Goal: Check status: Check status

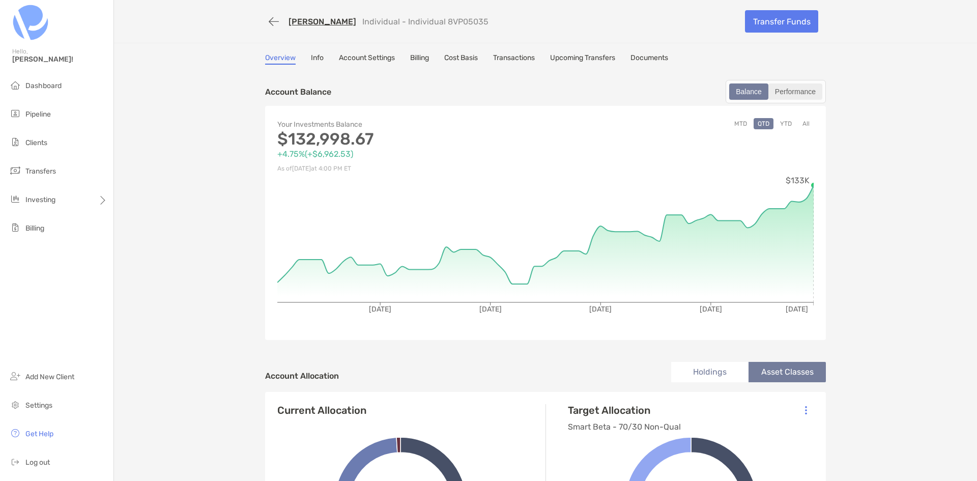
click at [794, 95] on div "Performance" at bounding box center [796, 91] width 52 height 14
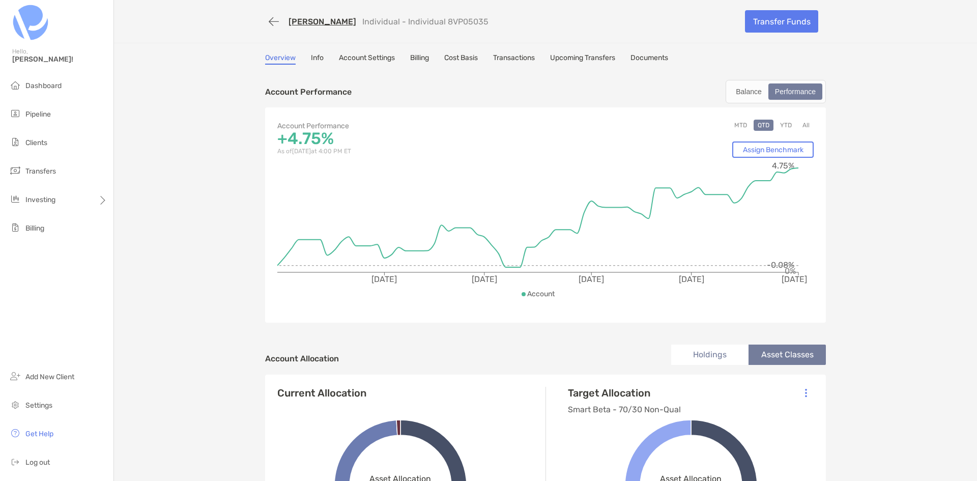
click at [803, 124] on button "All" at bounding box center [806, 125] width 15 height 11
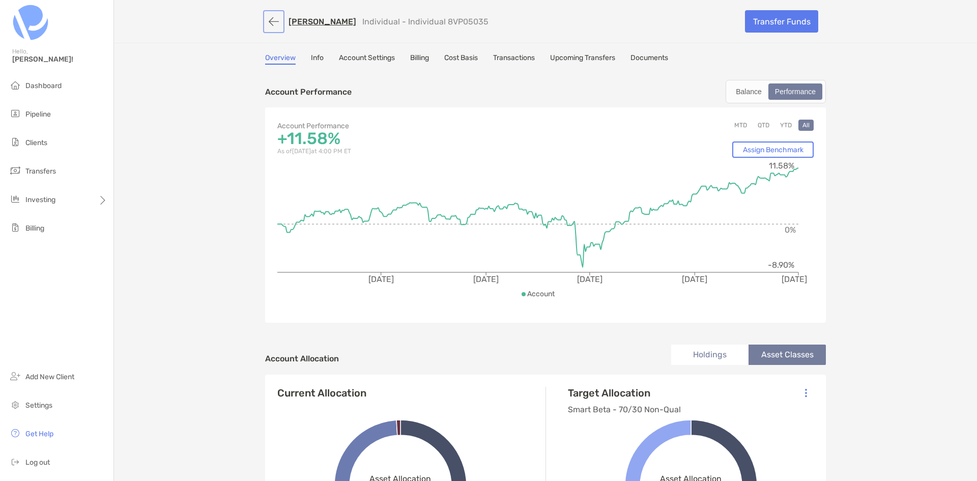
click at [274, 23] on button "button" at bounding box center [273, 21] width 17 height 19
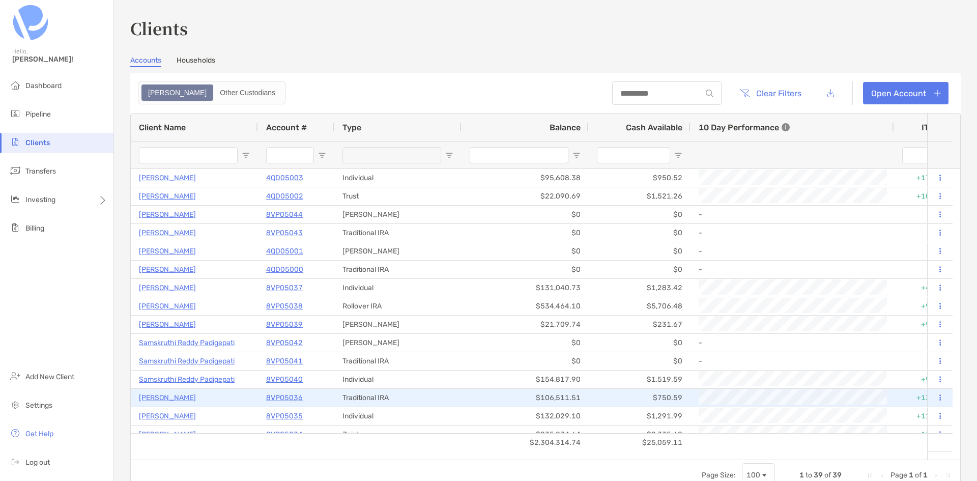
click at [287, 399] on p "8VP05036" at bounding box center [284, 397] width 37 height 13
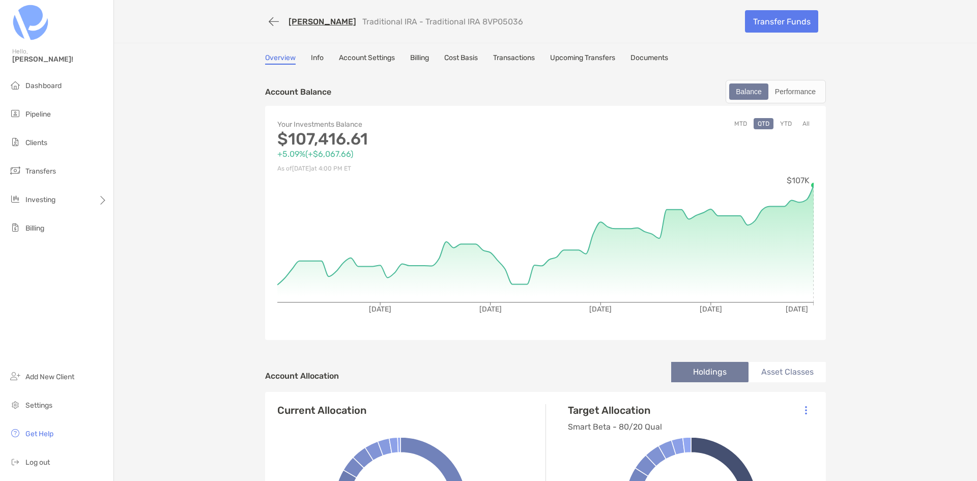
click at [801, 124] on button "All" at bounding box center [806, 123] width 15 height 11
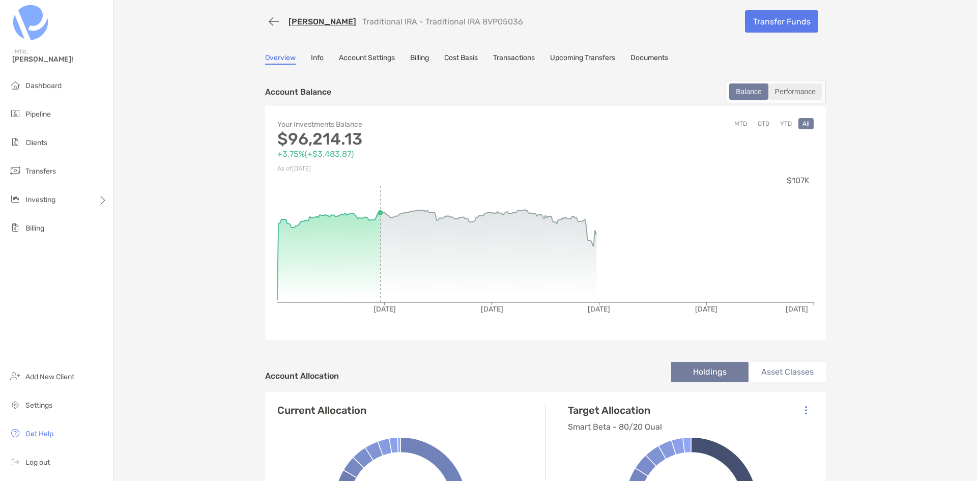
click at [804, 97] on div "Performance" at bounding box center [796, 91] width 52 height 14
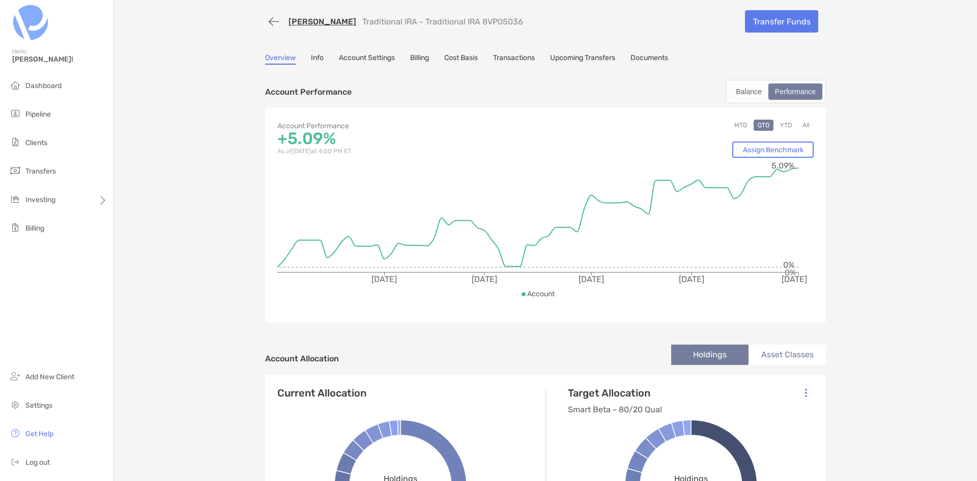
click at [805, 125] on button "All" at bounding box center [806, 125] width 15 height 11
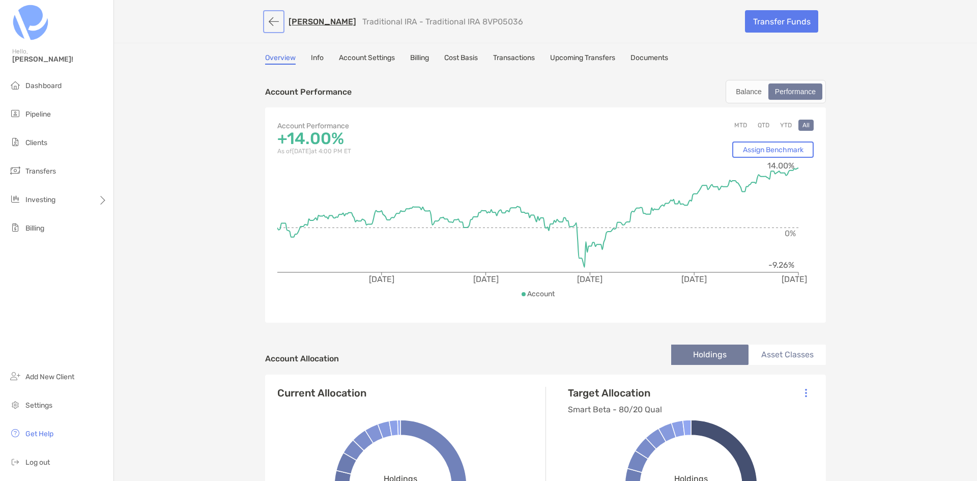
click at [269, 23] on button "button" at bounding box center [273, 21] width 17 height 19
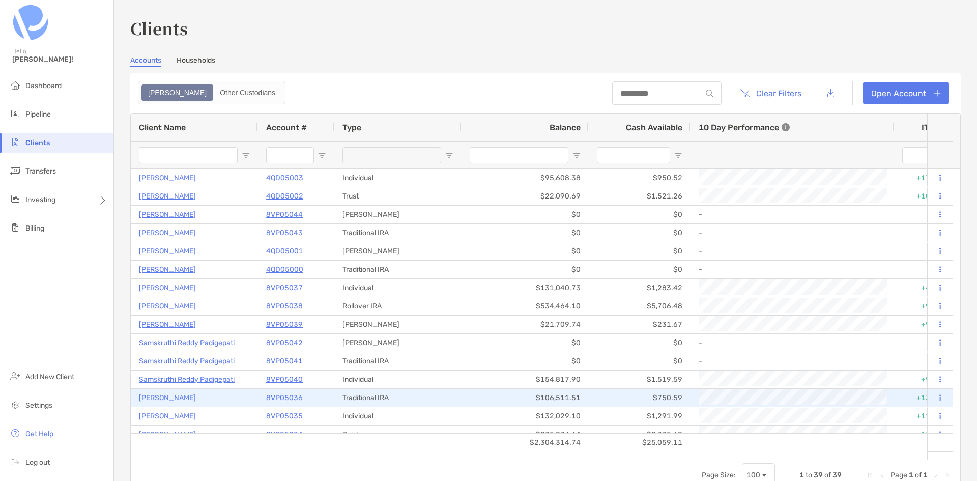
scroll to position [51, 0]
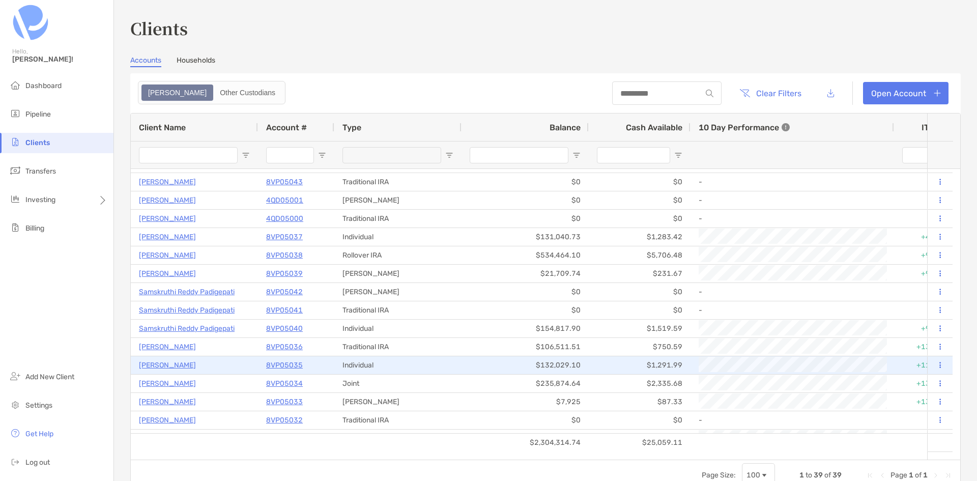
click at [289, 362] on p "8VP05035" at bounding box center [284, 365] width 37 height 13
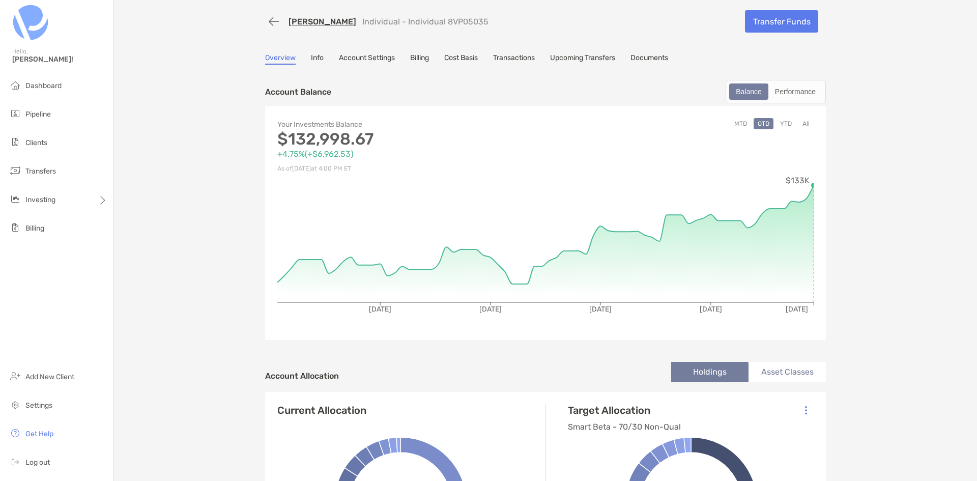
click at [783, 124] on button "YTD" at bounding box center [786, 123] width 20 height 11
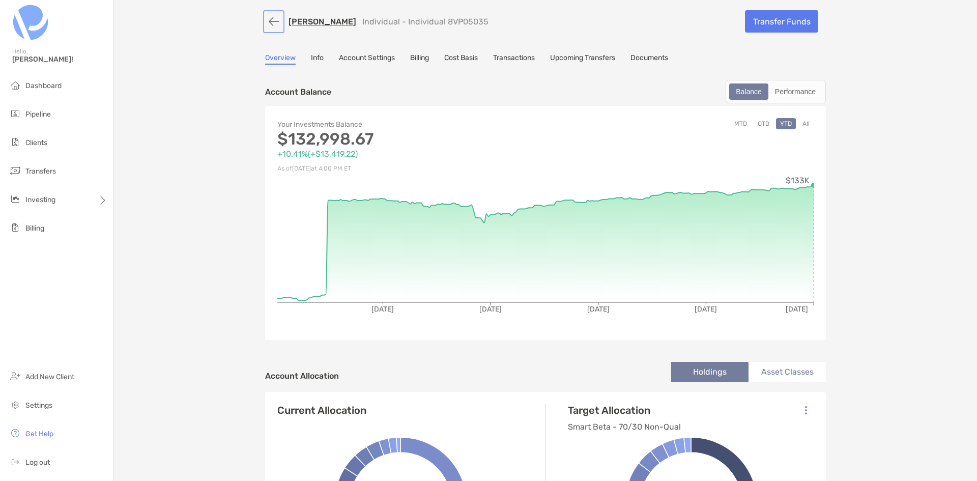
click at [268, 19] on button "button" at bounding box center [273, 21] width 17 height 19
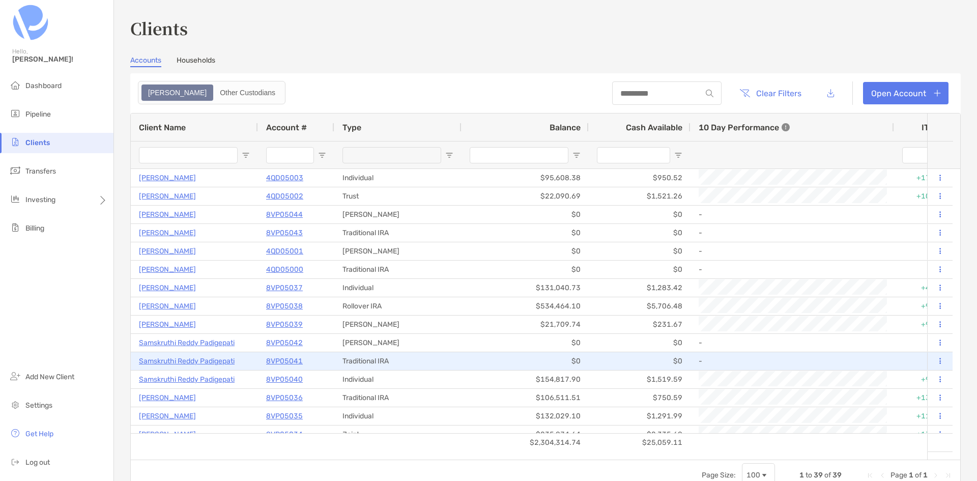
scroll to position [51, 0]
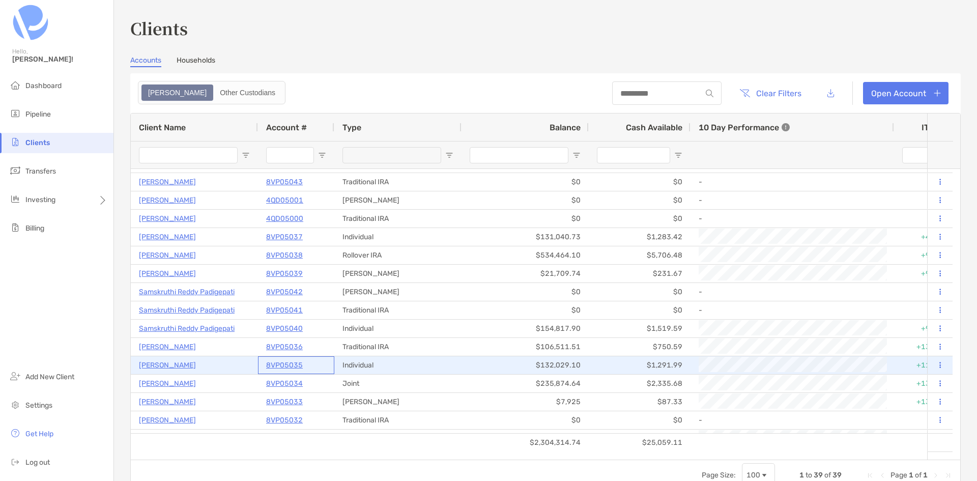
click at [287, 361] on p "8VP05035" at bounding box center [284, 365] width 37 height 13
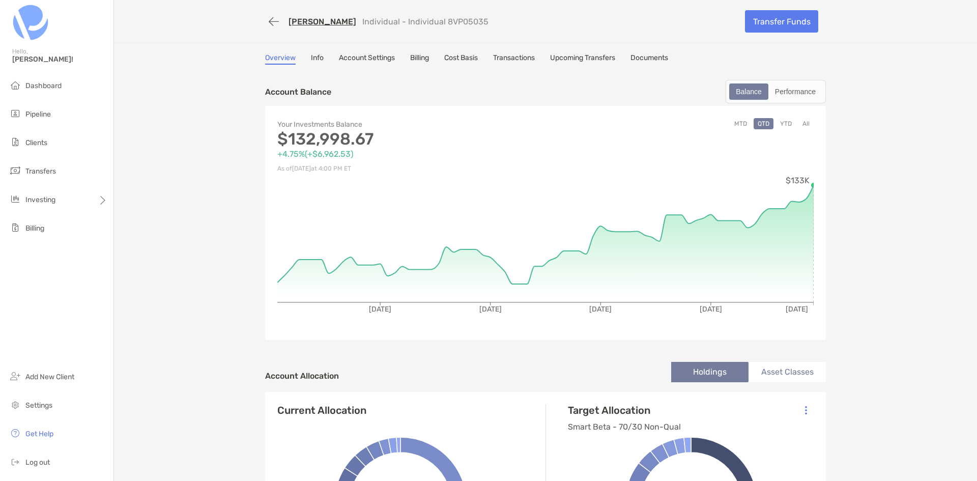
click at [511, 58] on link "Transactions" at bounding box center [514, 58] width 42 height 11
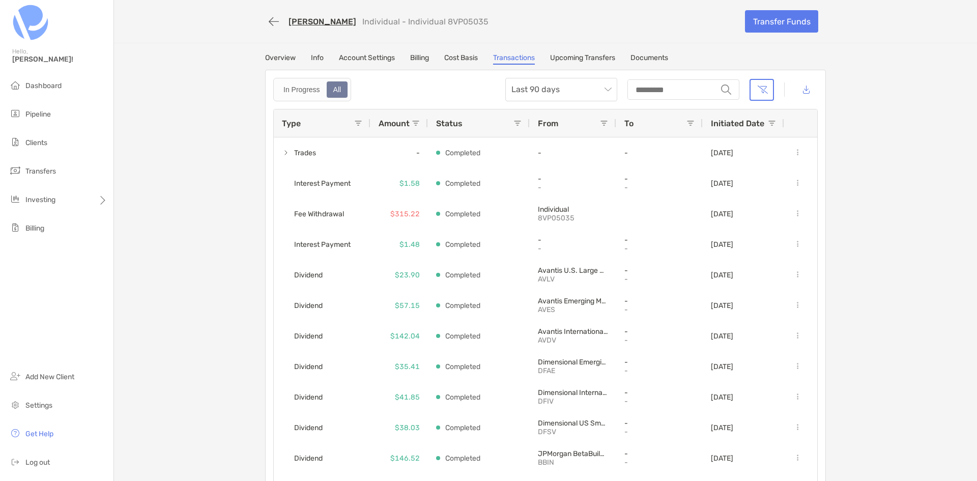
click at [285, 56] on link "Overview" at bounding box center [280, 58] width 31 height 11
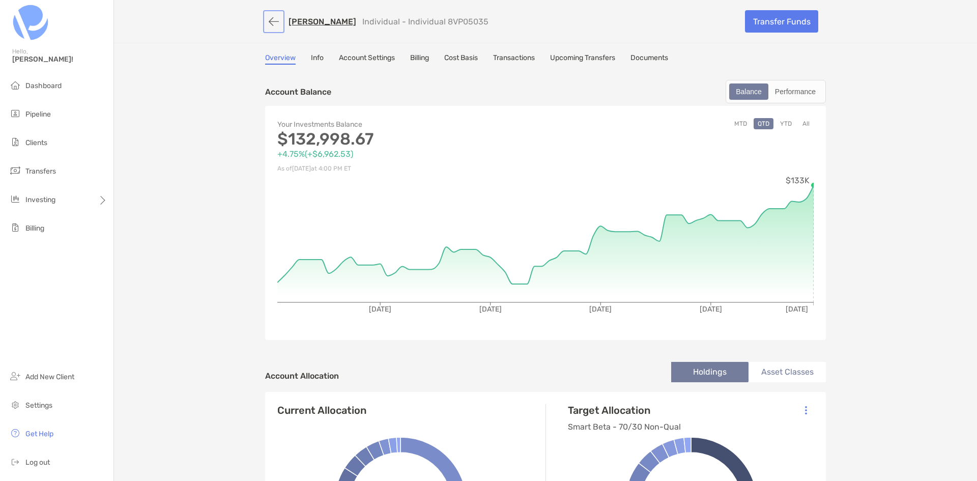
click at [272, 27] on button "button" at bounding box center [273, 21] width 17 height 19
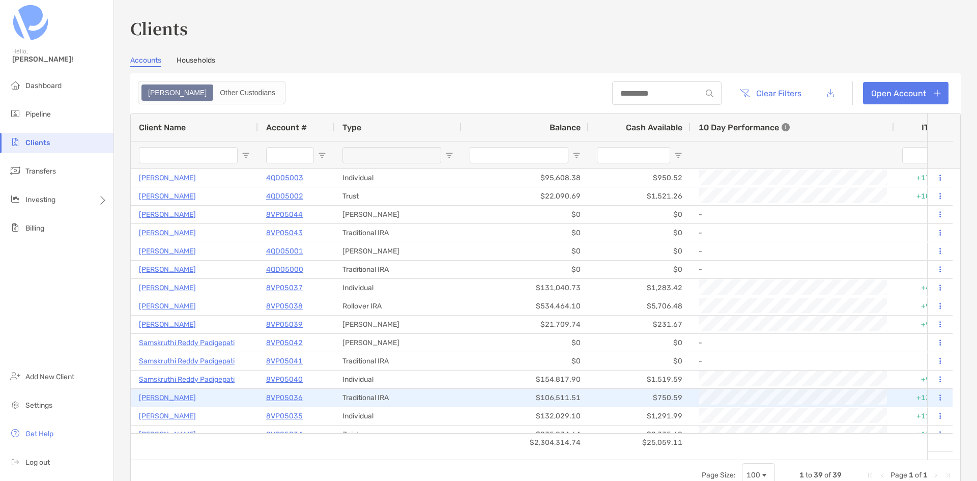
click at [275, 398] on p "8VP05036" at bounding box center [284, 397] width 37 height 13
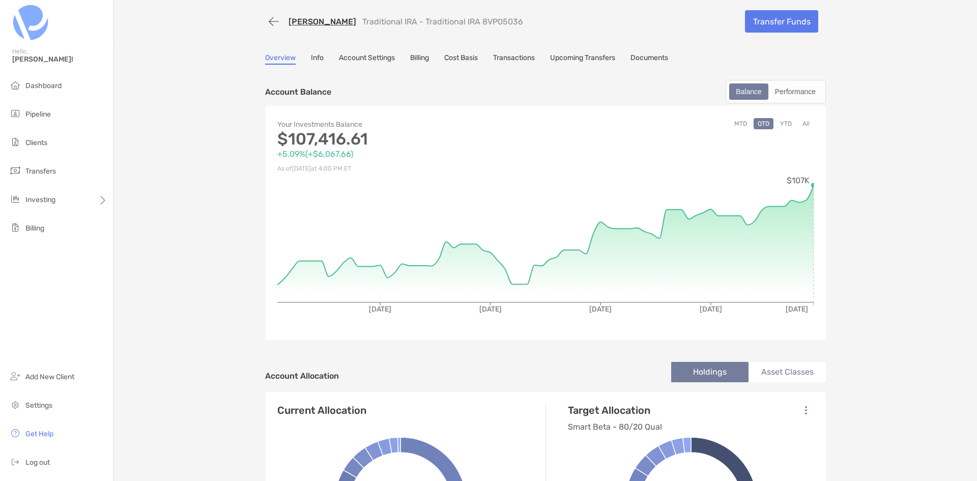
click at [498, 60] on link "Transactions" at bounding box center [514, 58] width 42 height 11
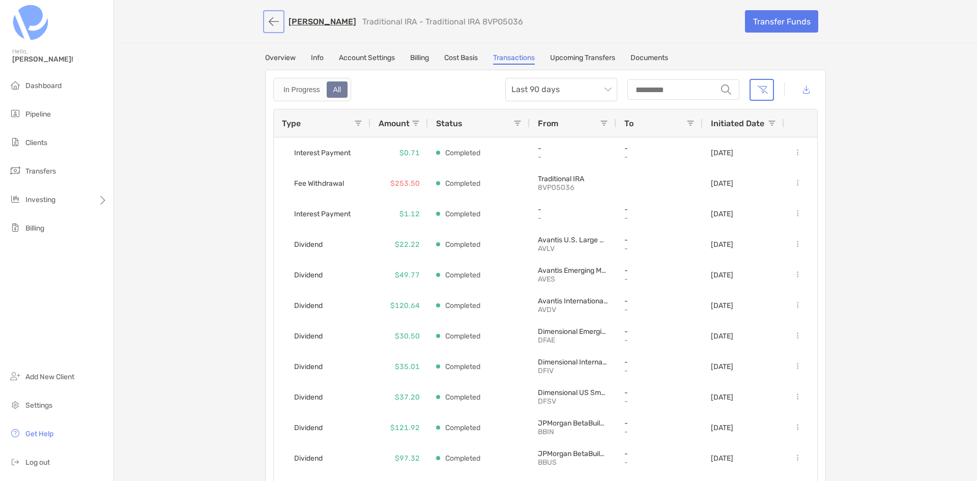
click at [271, 22] on button "button" at bounding box center [273, 21] width 17 height 19
